Goal: Share content: Share content

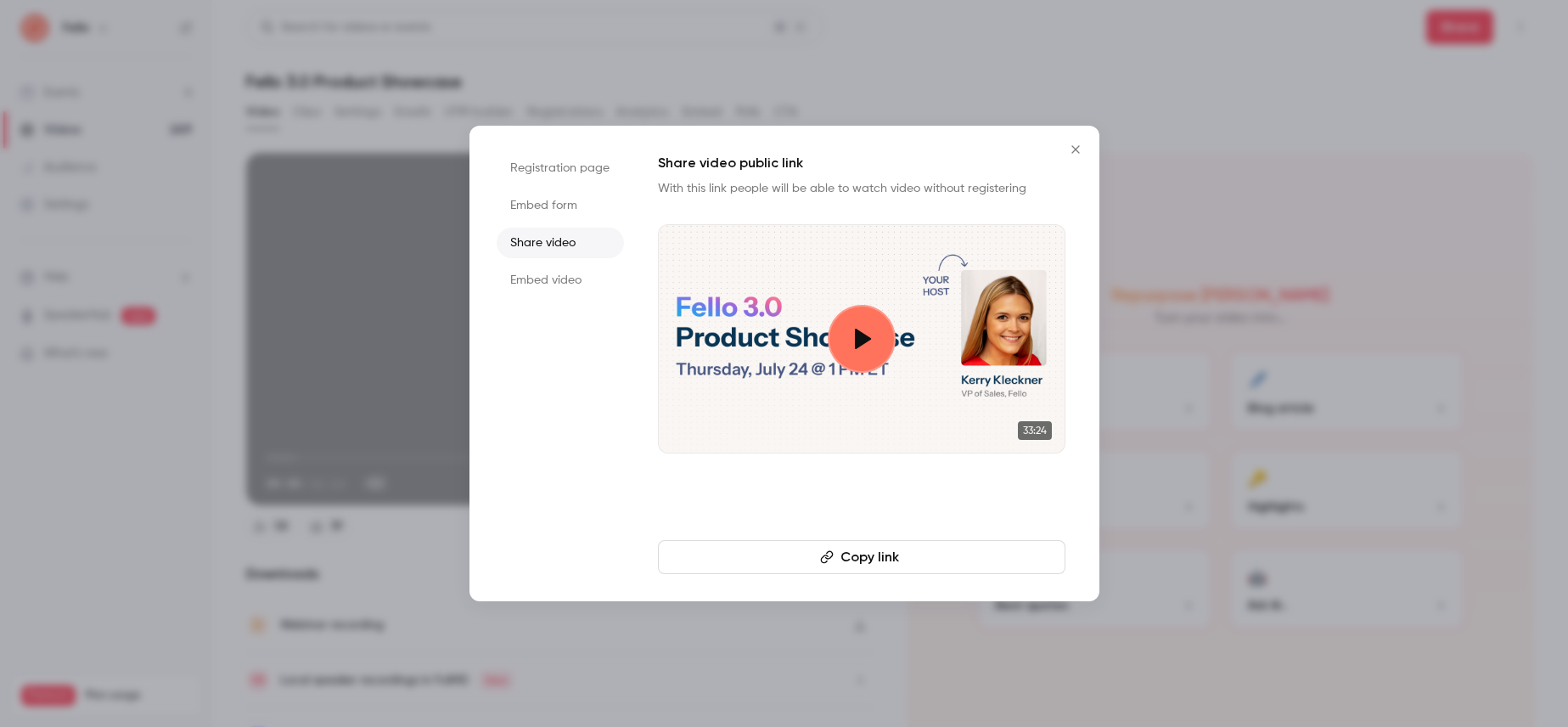
click at [1072, 146] on icon "Close" at bounding box center [1076, 150] width 20 height 14
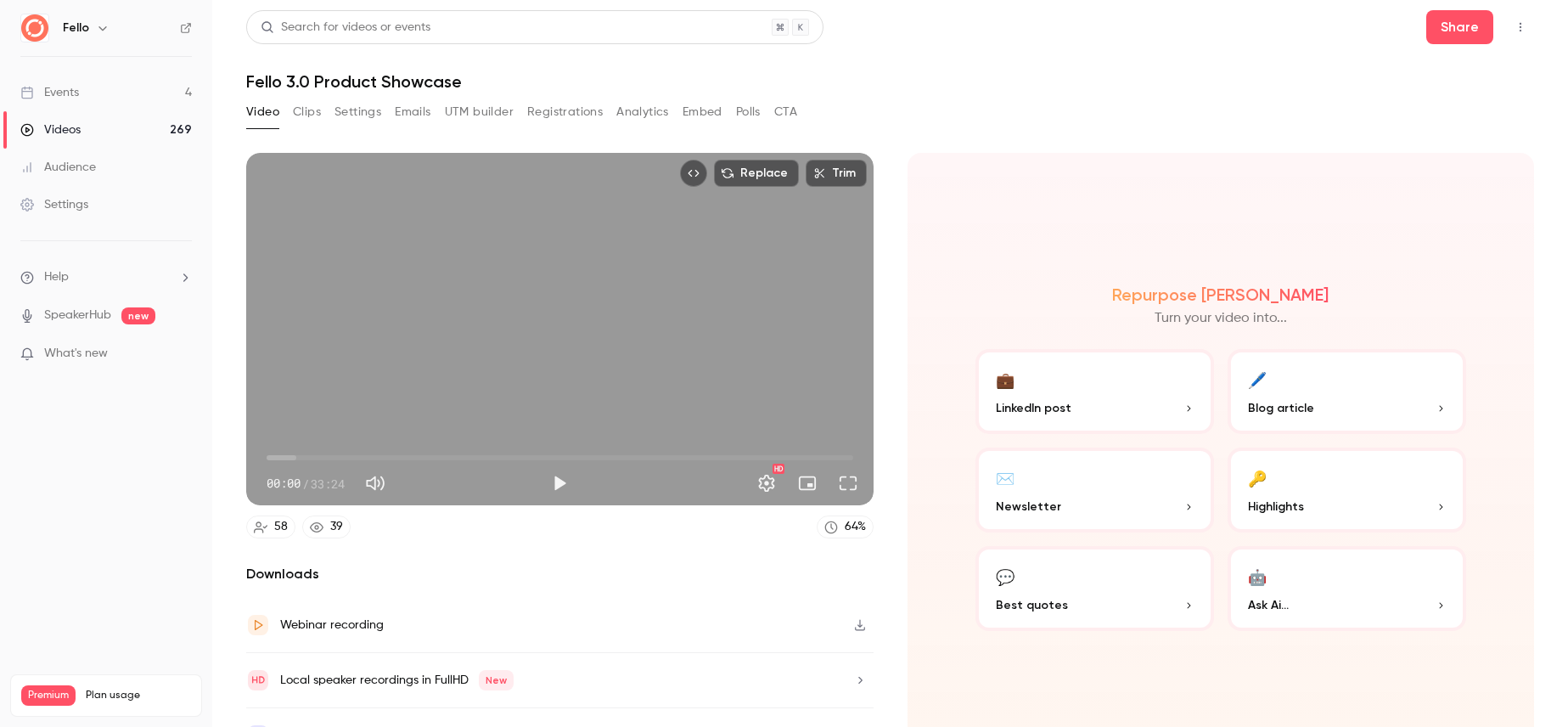
click at [80, 125] on div "Videos" at bounding box center [50, 130] width 60 height 17
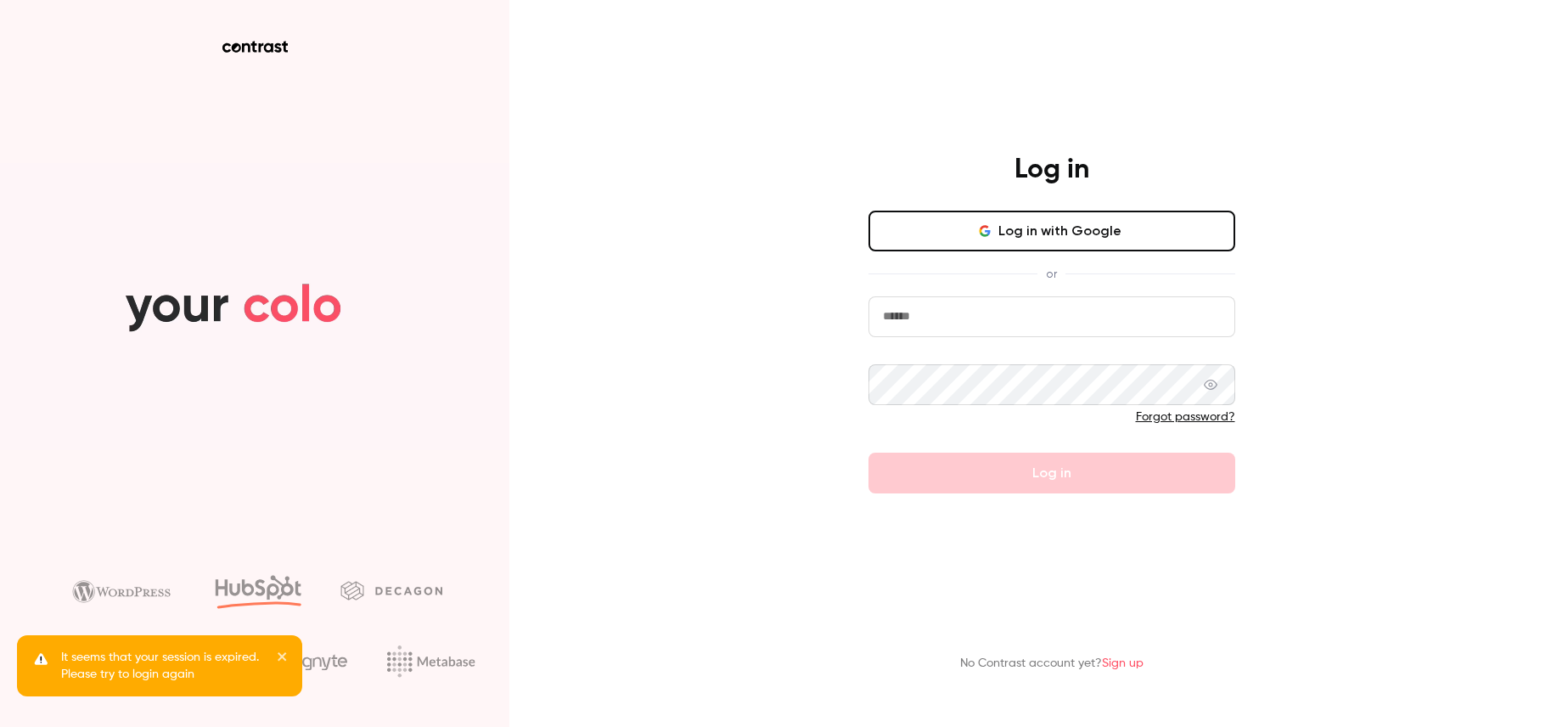
click at [1109, 243] on button "Log in with Google" at bounding box center [1051, 231] width 367 height 41
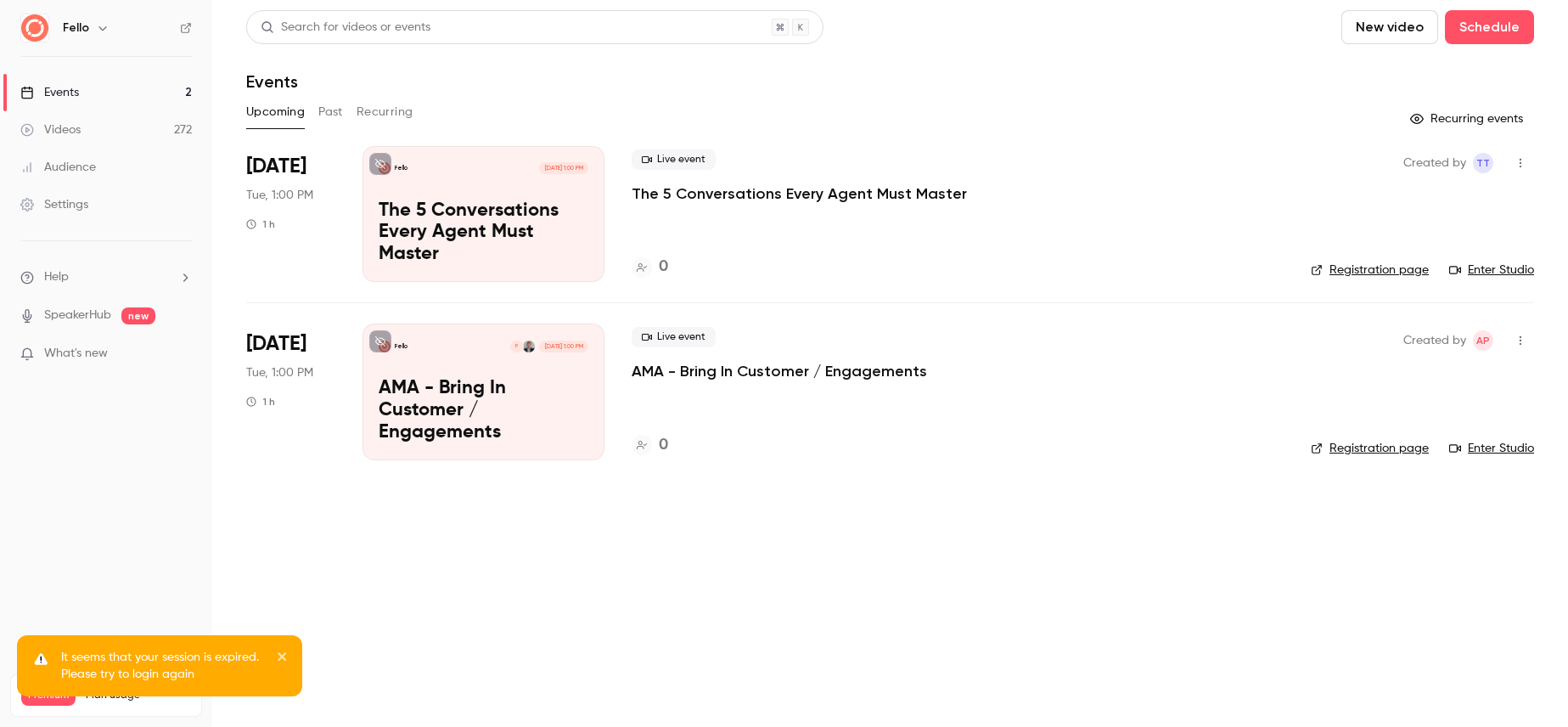
click at [76, 135] on div "Videos" at bounding box center [50, 130] width 60 height 17
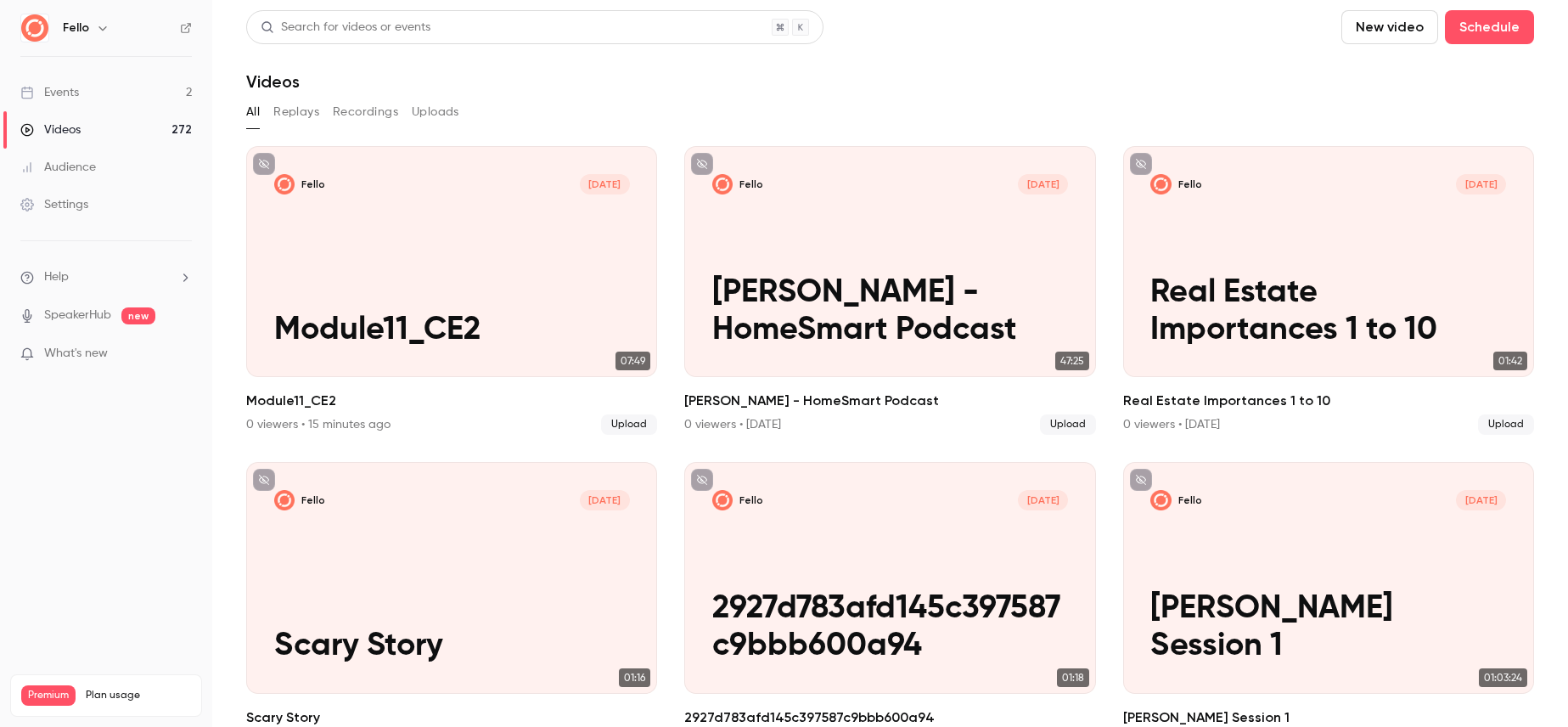
click at [412, 29] on div "Search for videos or events" at bounding box center [345, 27] width 169 height 18
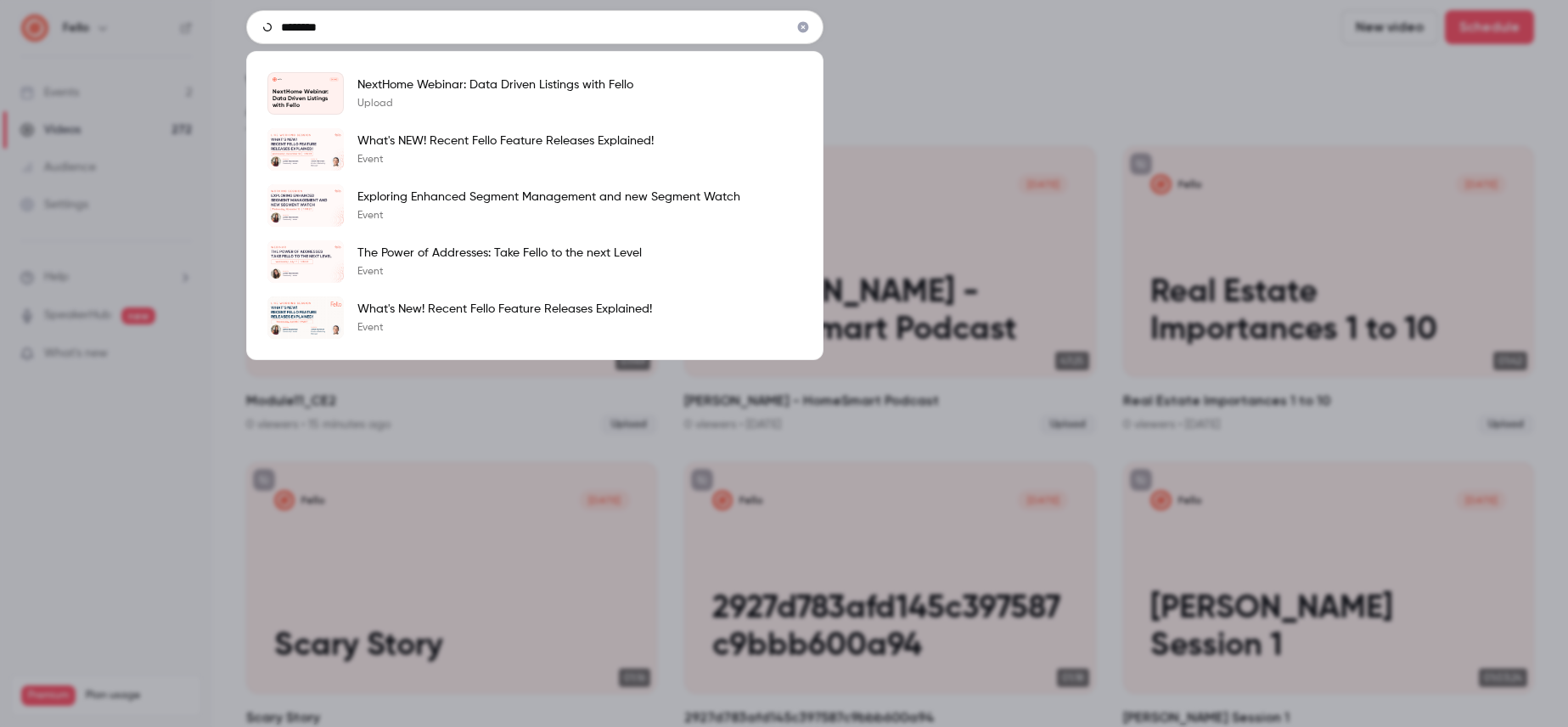
type input "********"
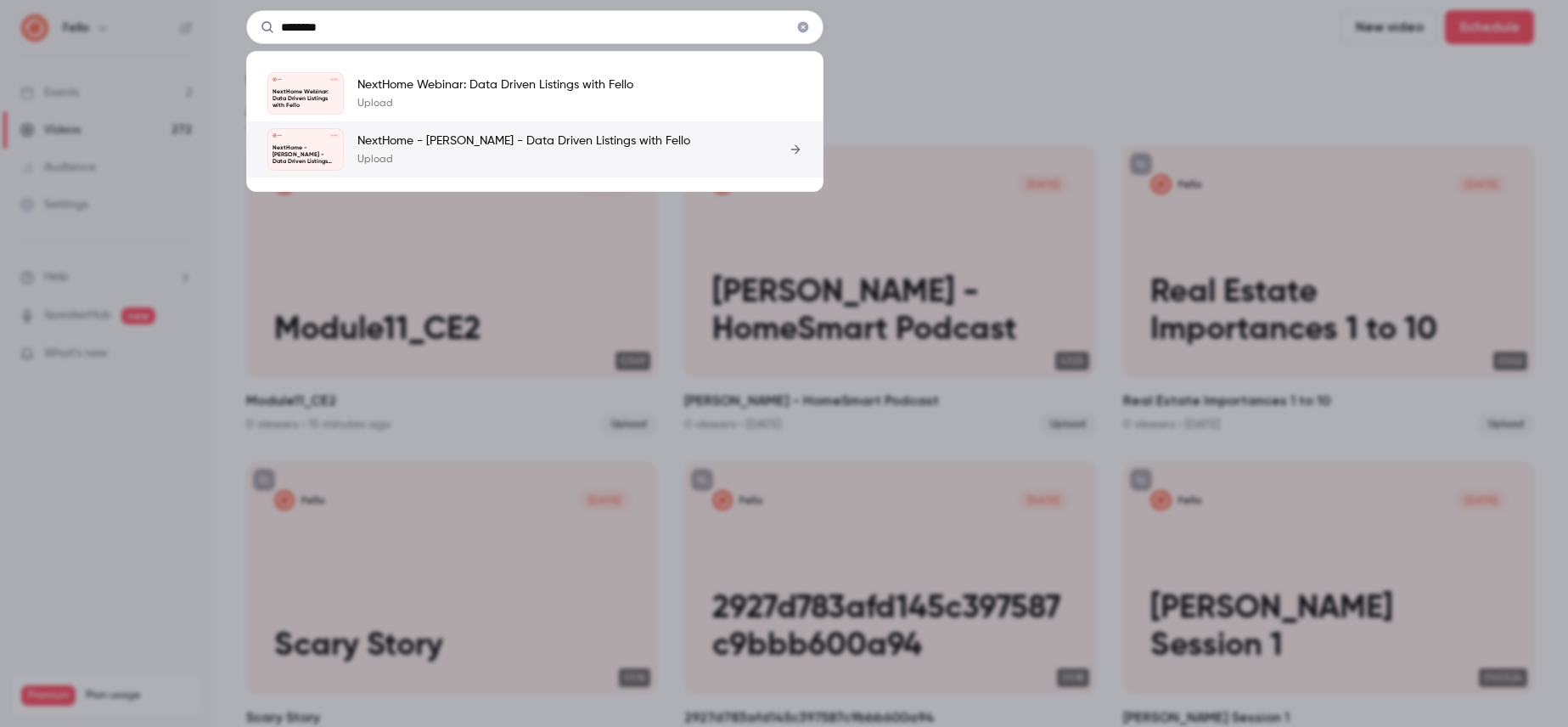
click at [427, 135] on p "NextHome - [PERSON_NAME] - Data Driven Listings with Fello" at bounding box center [524, 141] width 333 height 17
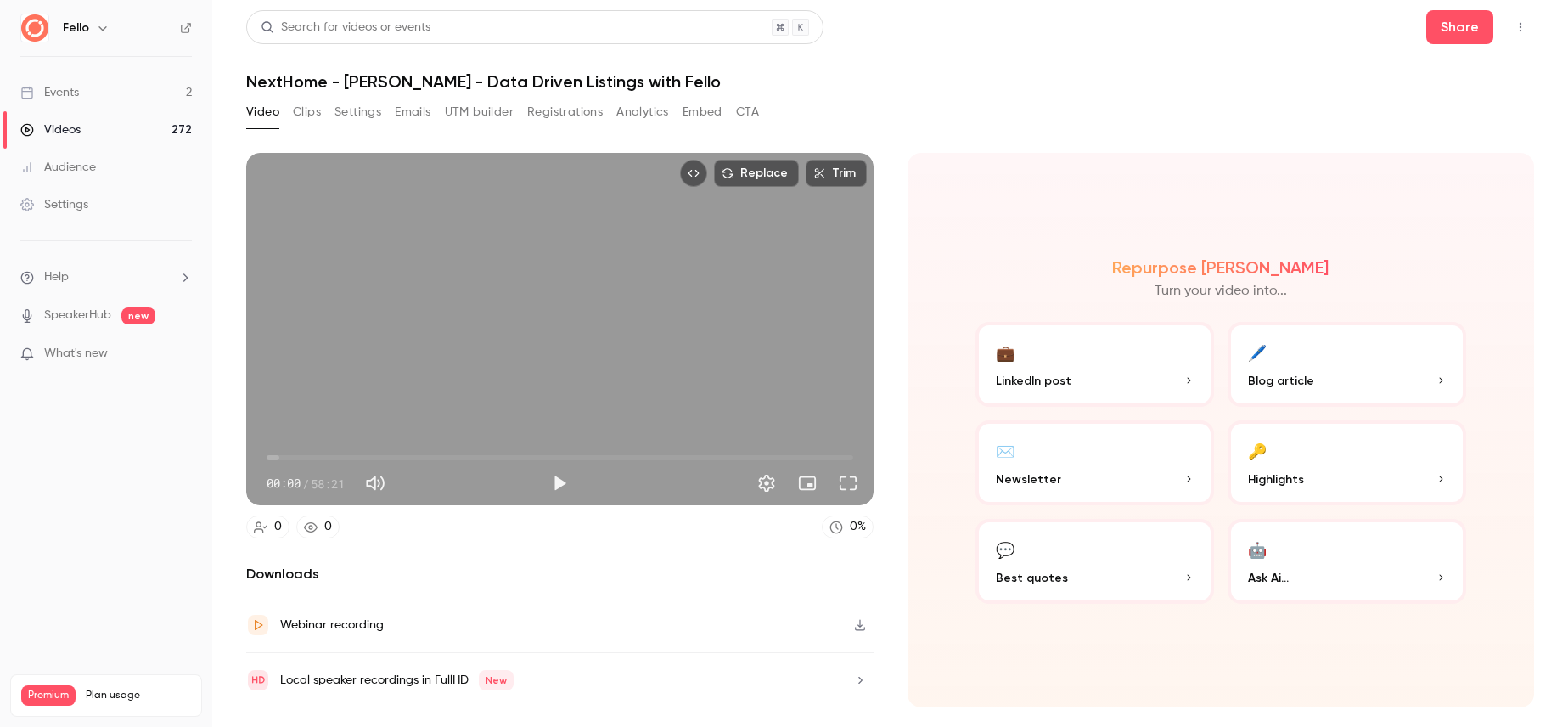
click at [1525, 31] on icon "Top Bar Actions" at bounding box center [1520, 27] width 14 height 12
click at [1290, 30] on div at bounding box center [784, 364] width 1568 height 727
click at [1468, 36] on button "Share" at bounding box center [1459, 27] width 67 height 34
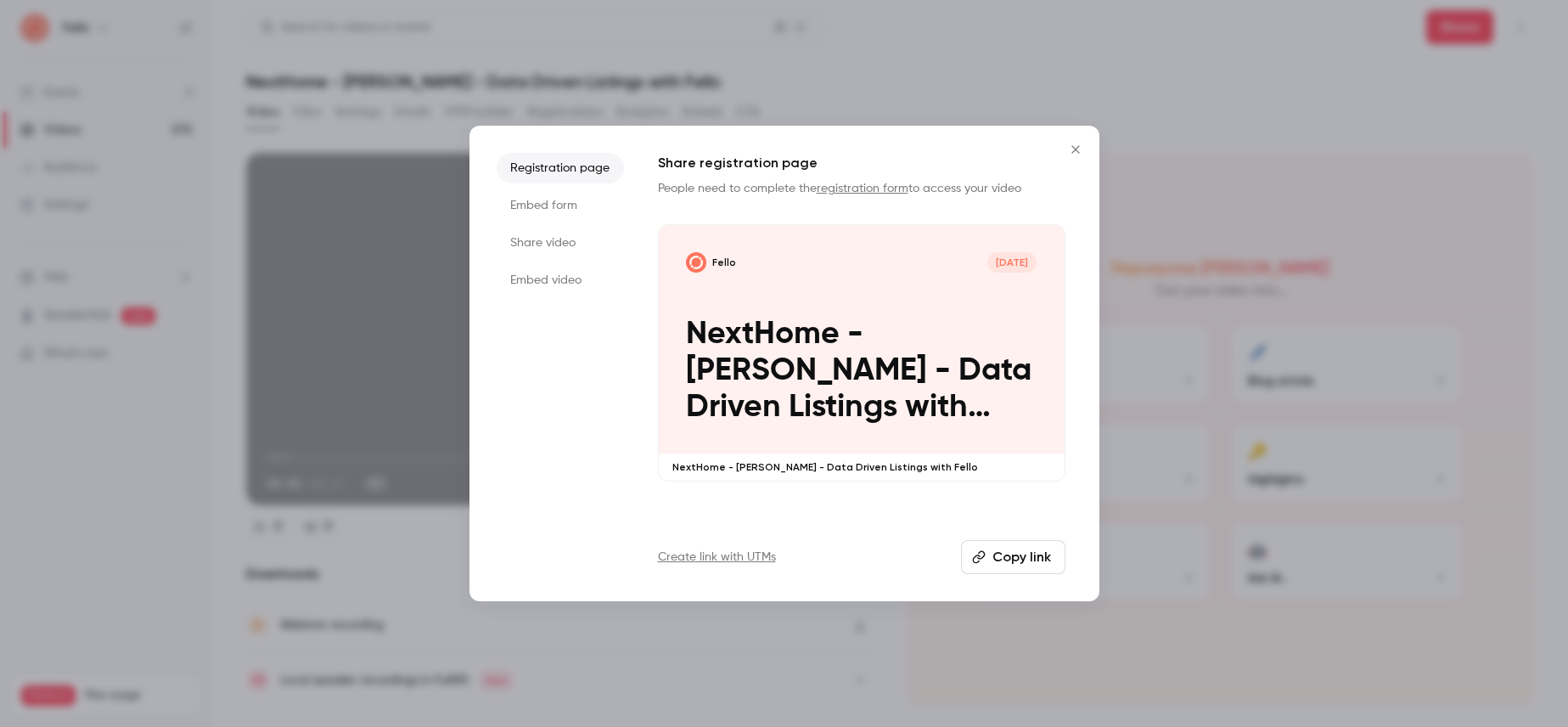
click at [567, 243] on li "Share video" at bounding box center [560, 243] width 128 height 31
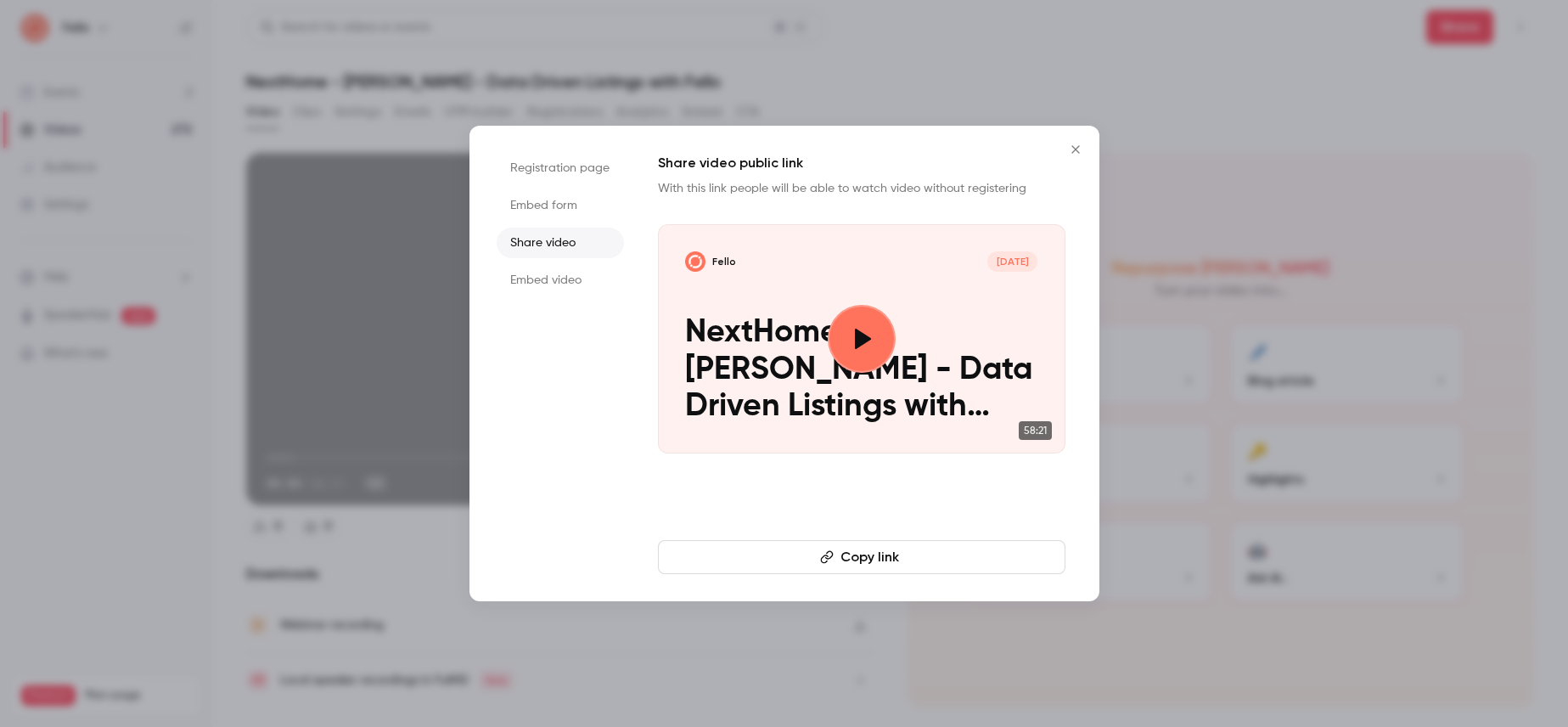
click at [950, 564] on button "Copy link" at bounding box center [861, 557] width 408 height 34
